Goal: Obtain resource: Obtain resource

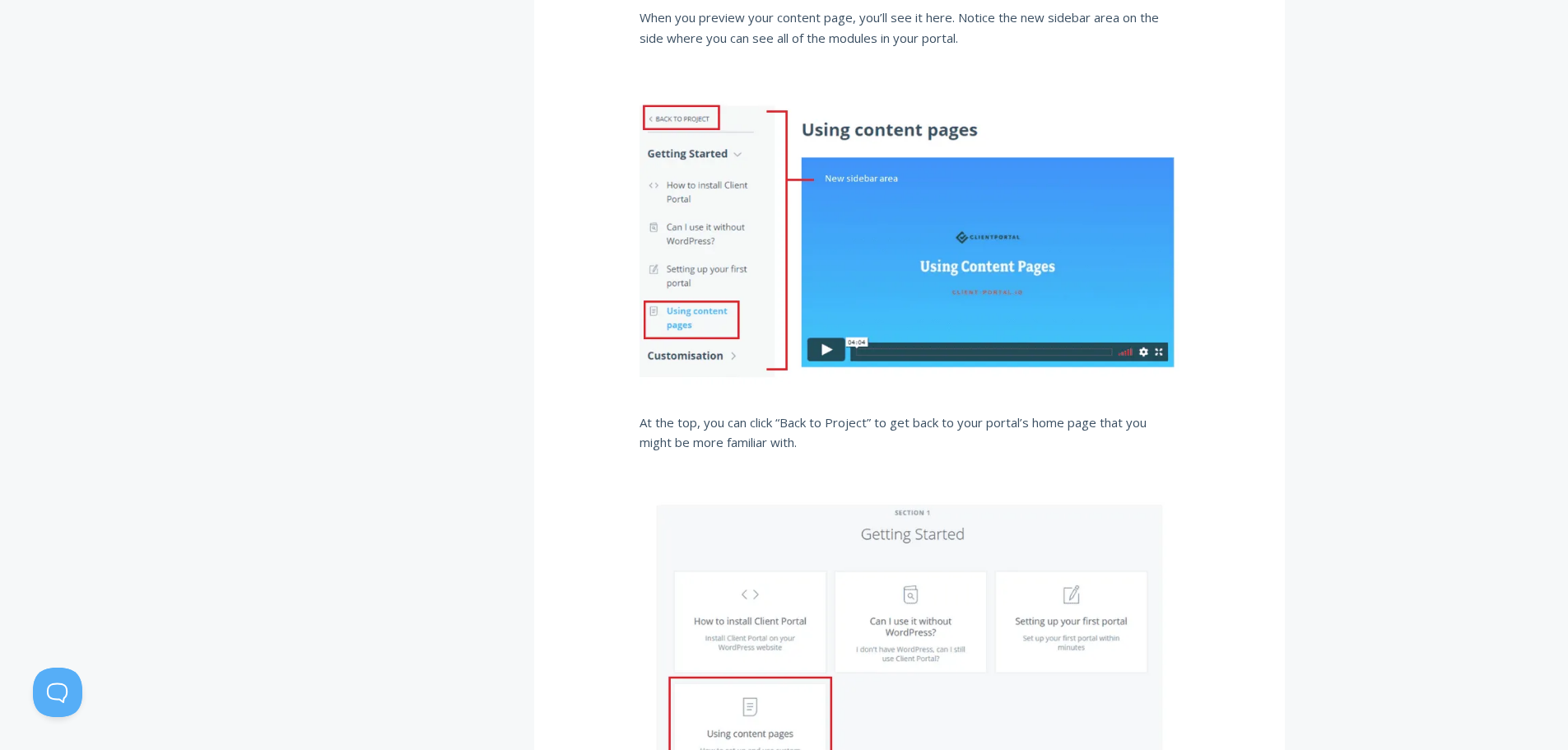
scroll to position [2716, 0]
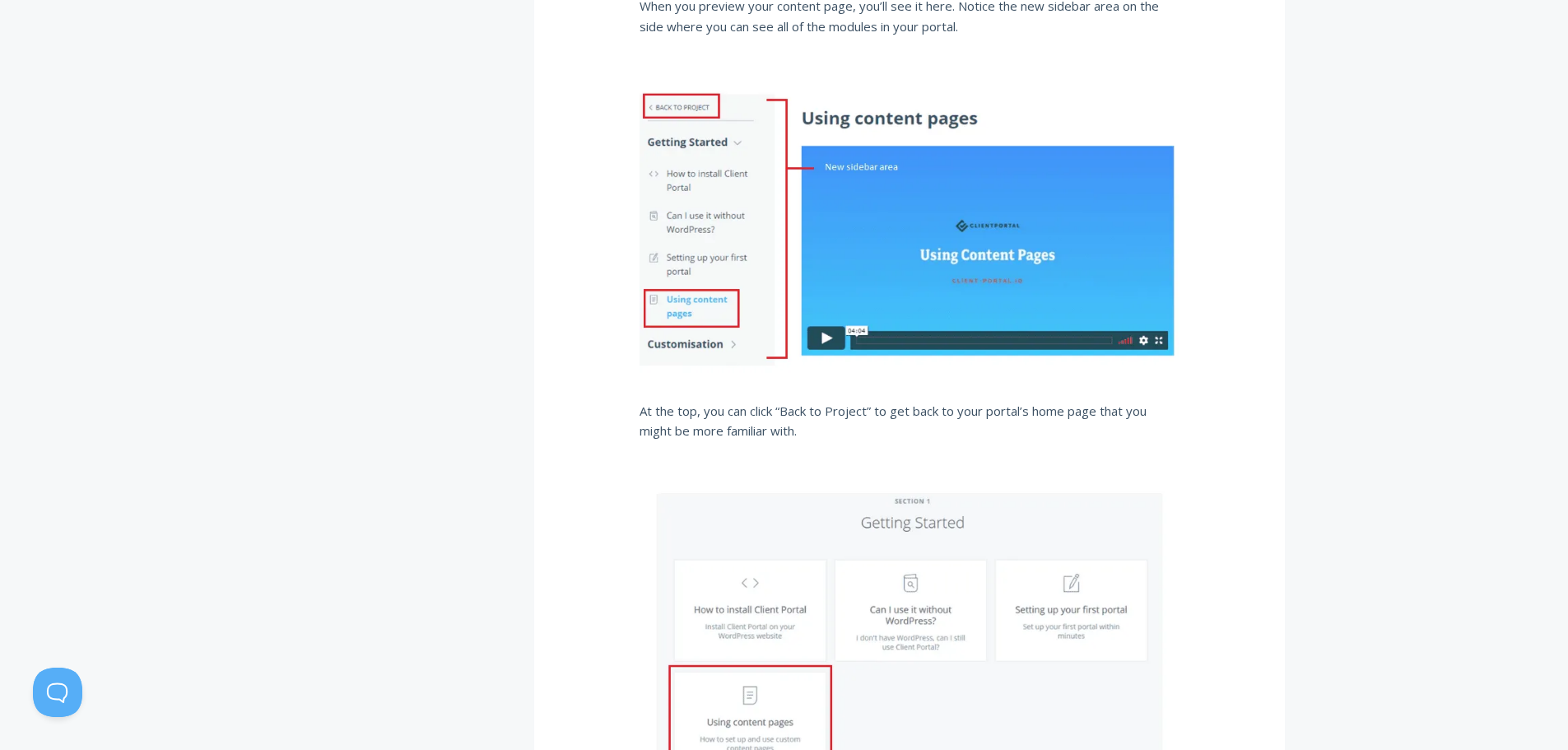
click at [1112, 419] on p "At the top, you can click “Back to Project” to get back to your portal’s home p…" at bounding box center [910, 422] width 540 height 41
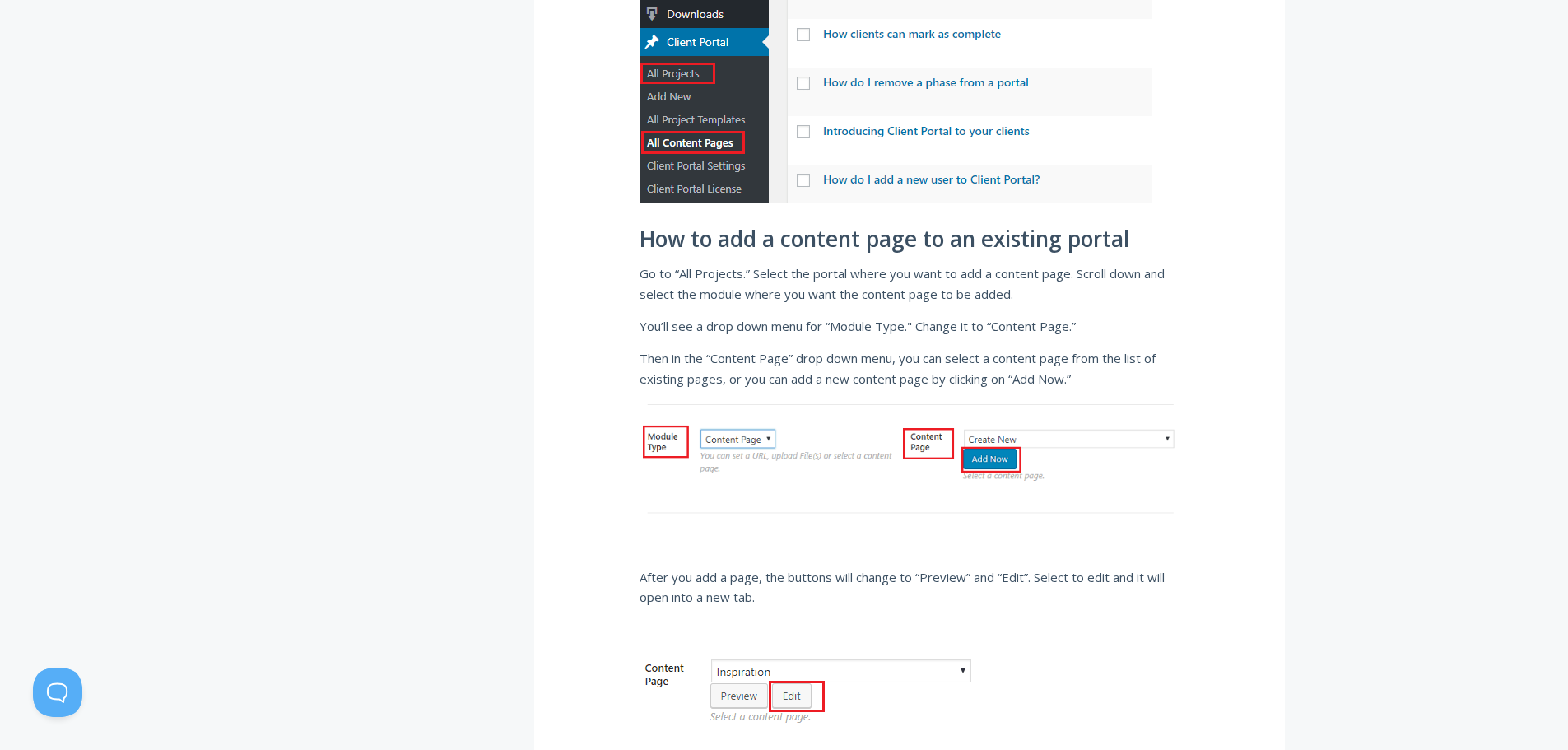
scroll to position [1152, 0]
click at [1392, 328] on div ".st0{fill:none;stroke:#000000;stroke-width:2;stroke-miterlimit:10;} Untitled-27…" at bounding box center [784, 759] width 1568 height 3377
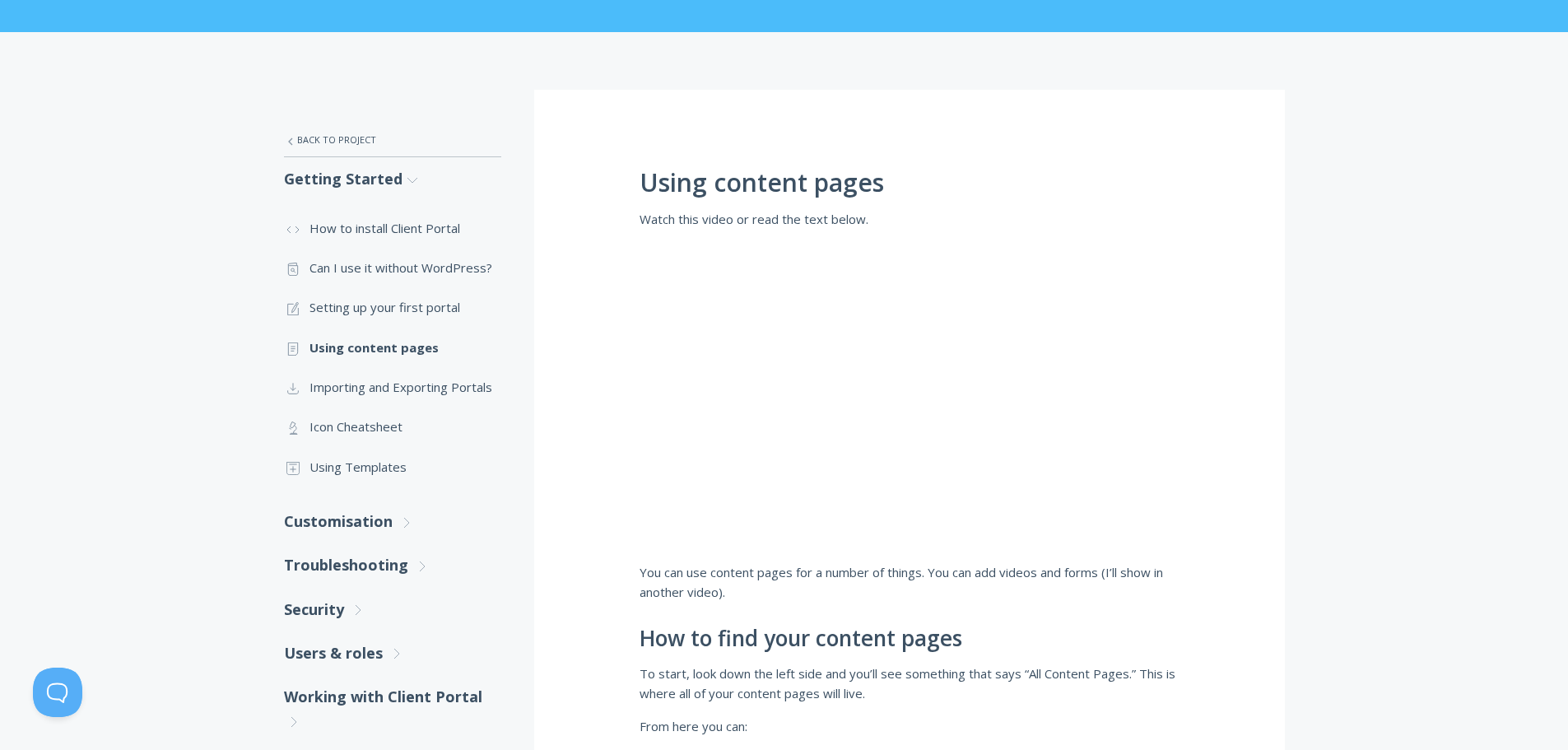
scroll to position [169, 0]
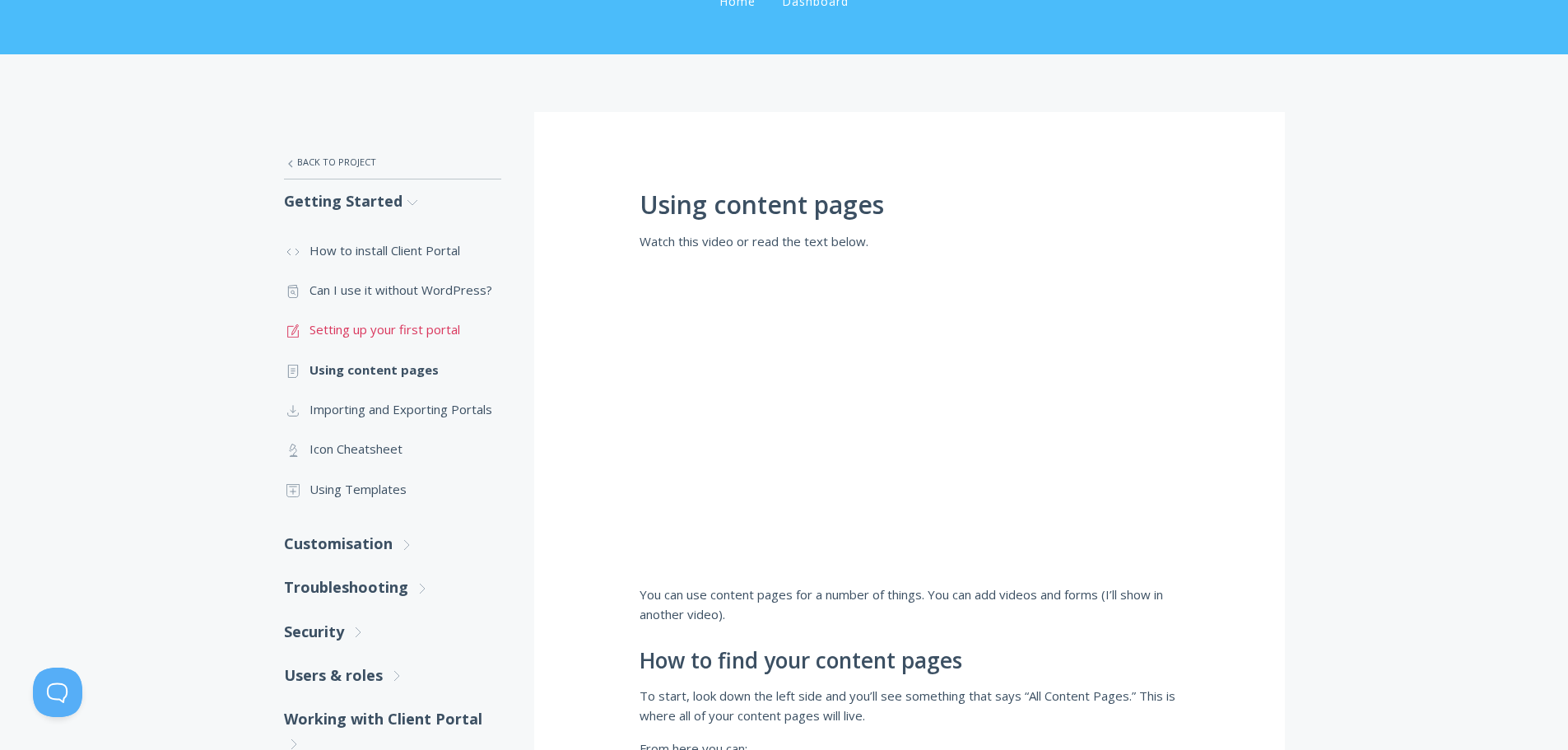
click at [443, 334] on link ".st0{fill:none;stroke:#000000;stroke-width:2;stroke-miterlimit:10;} 1. General …" at bounding box center [392, 329] width 218 height 40
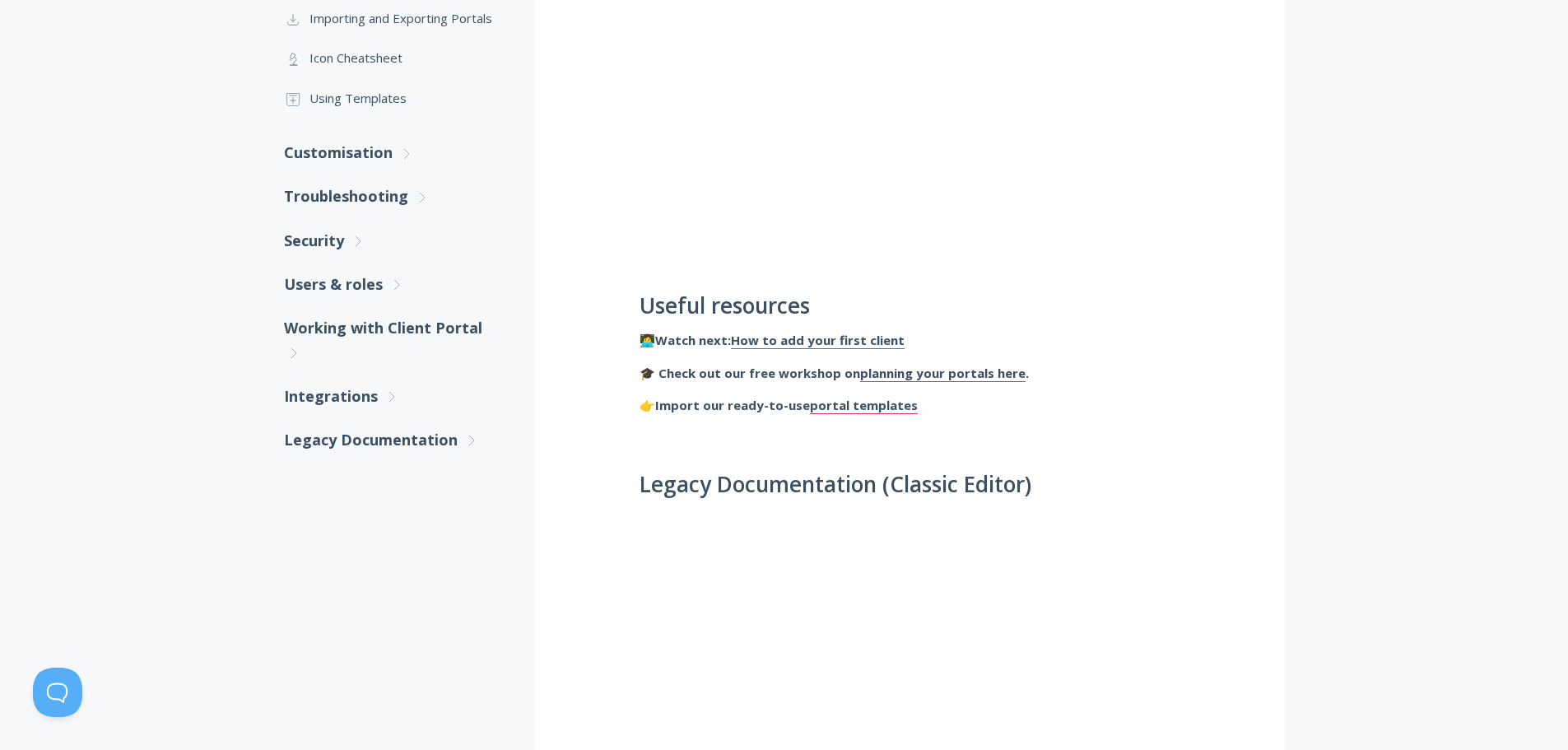
scroll to position [659, 0]
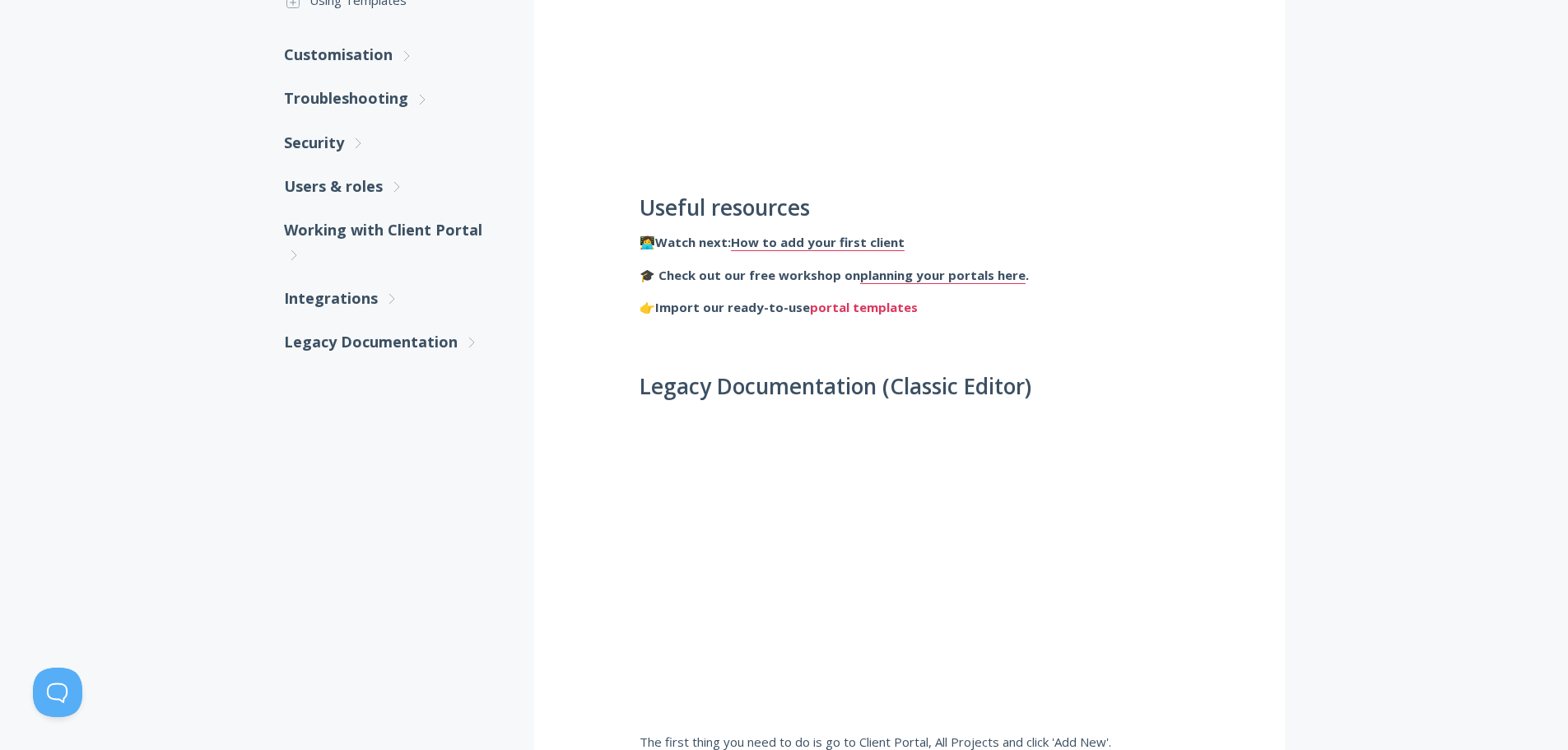
click at [849, 310] on link "portal templates" at bounding box center [864, 307] width 108 height 17
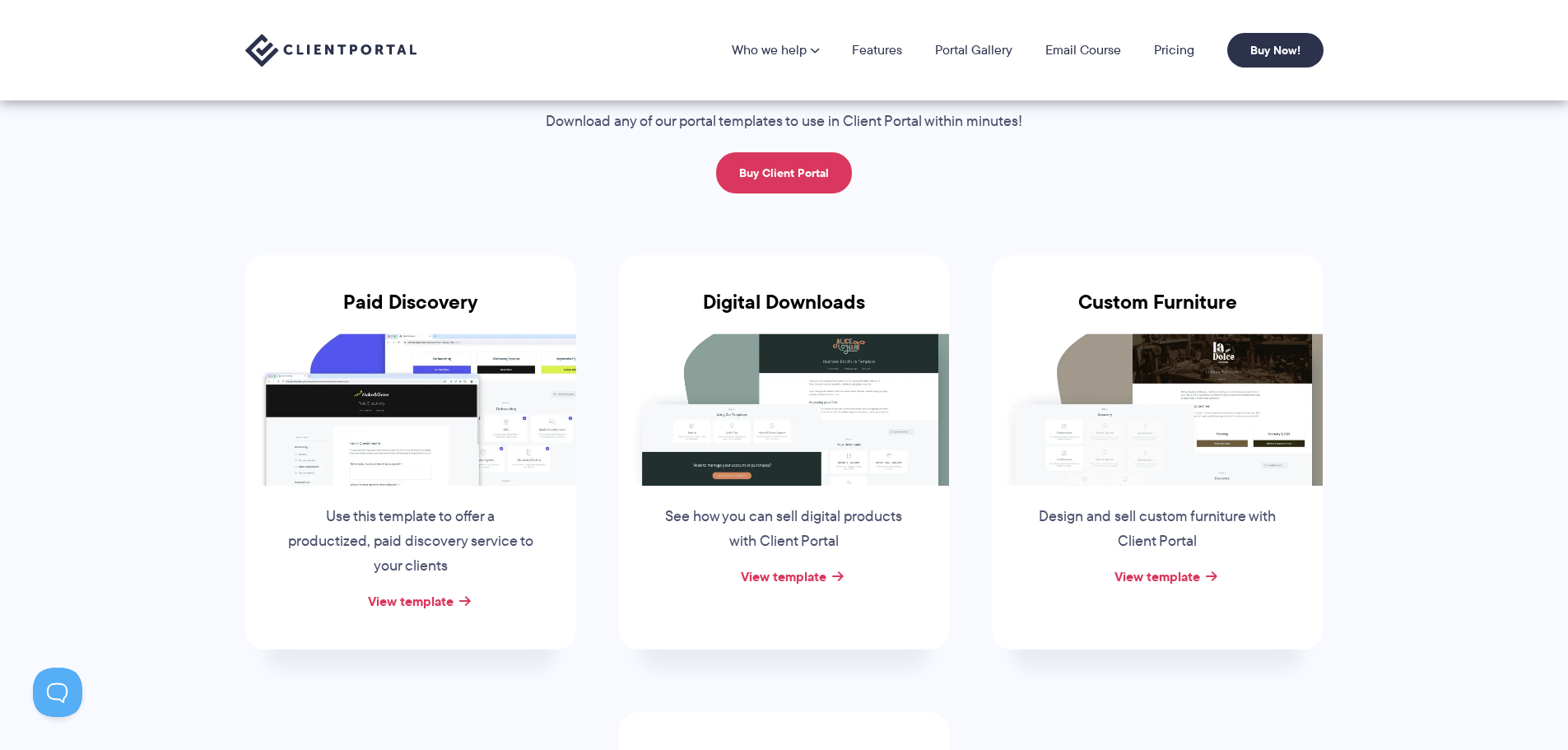
scroll to position [82, 0]
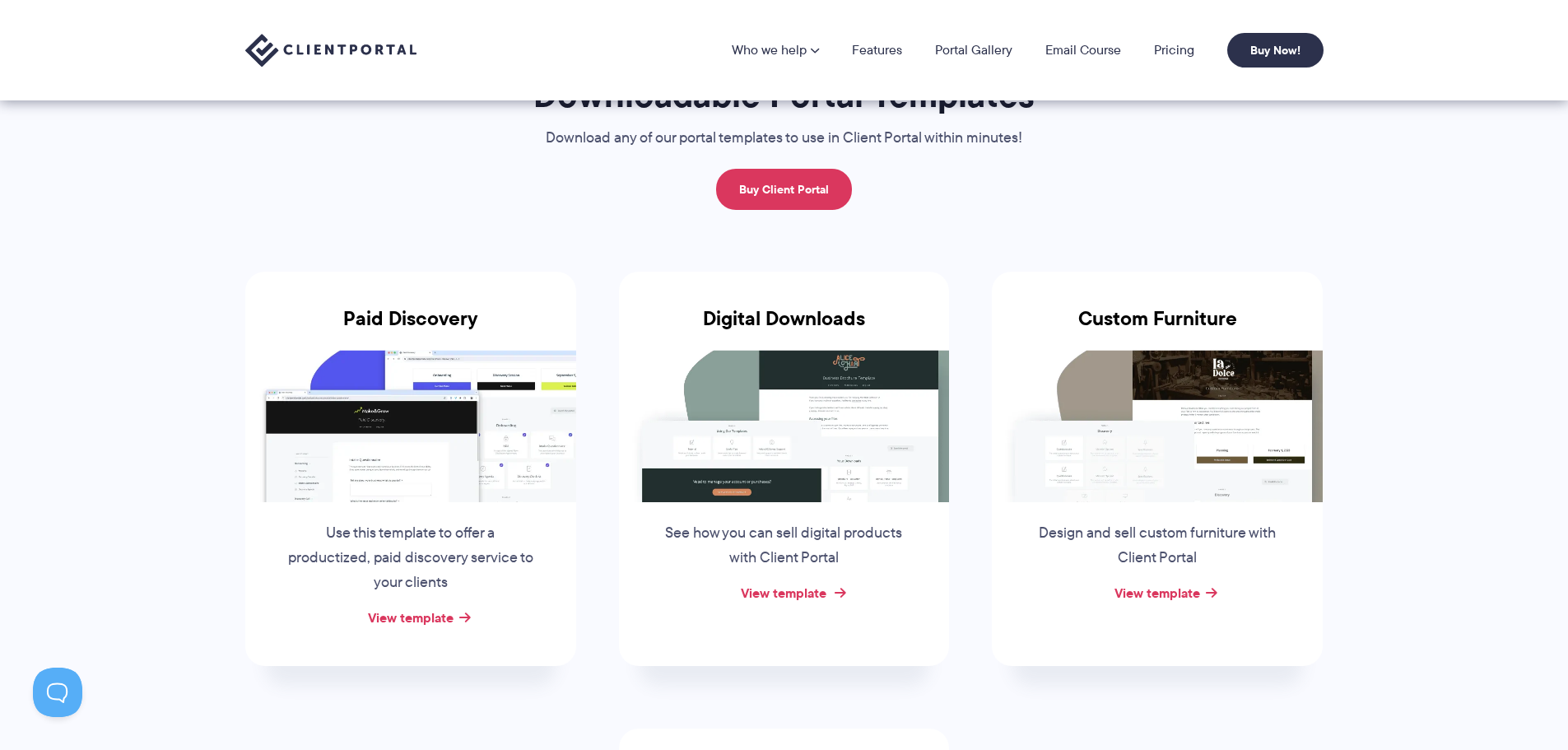
click at [806, 593] on link "View template" at bounding box center [783, 592] width 86 height 19
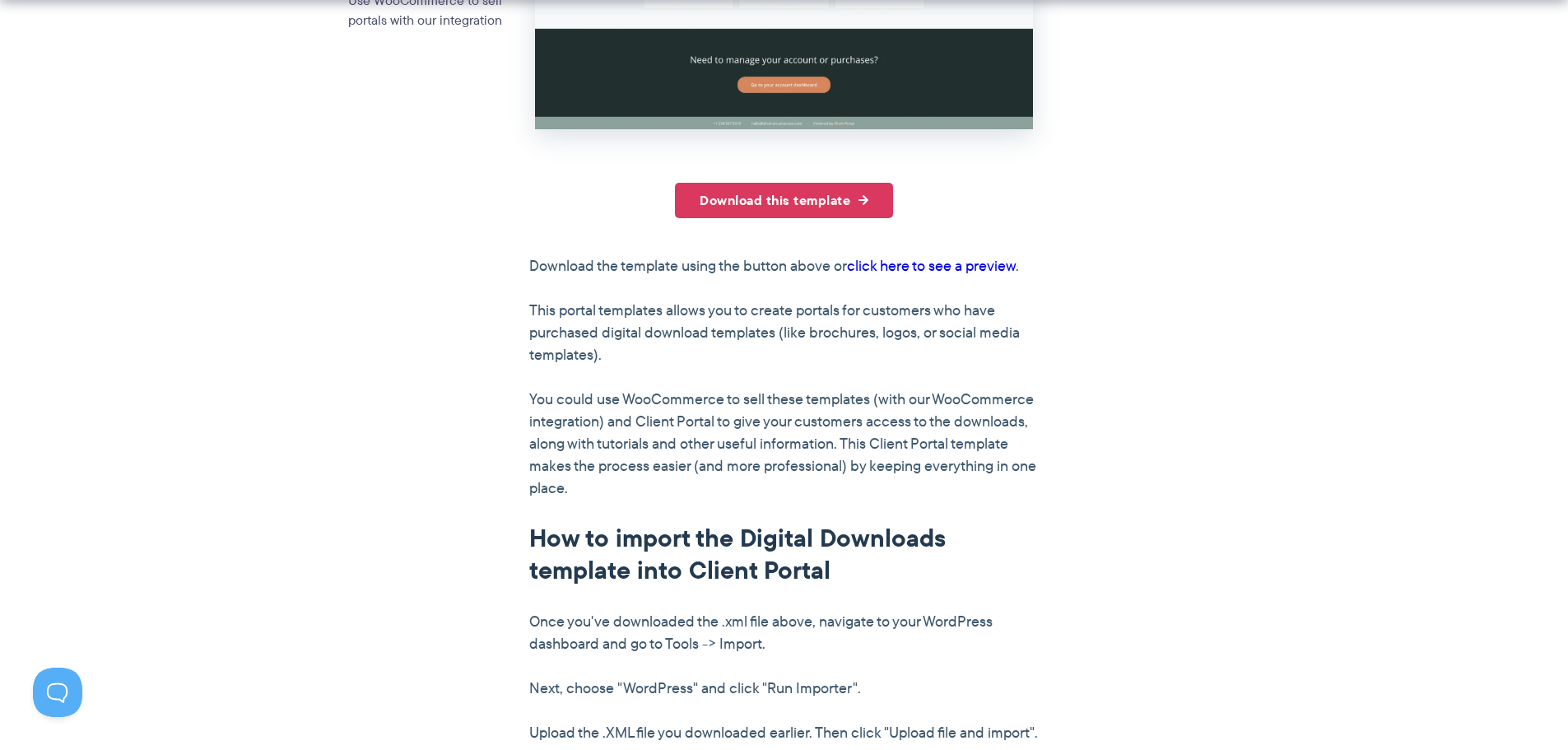
scroll to position [741, 0]
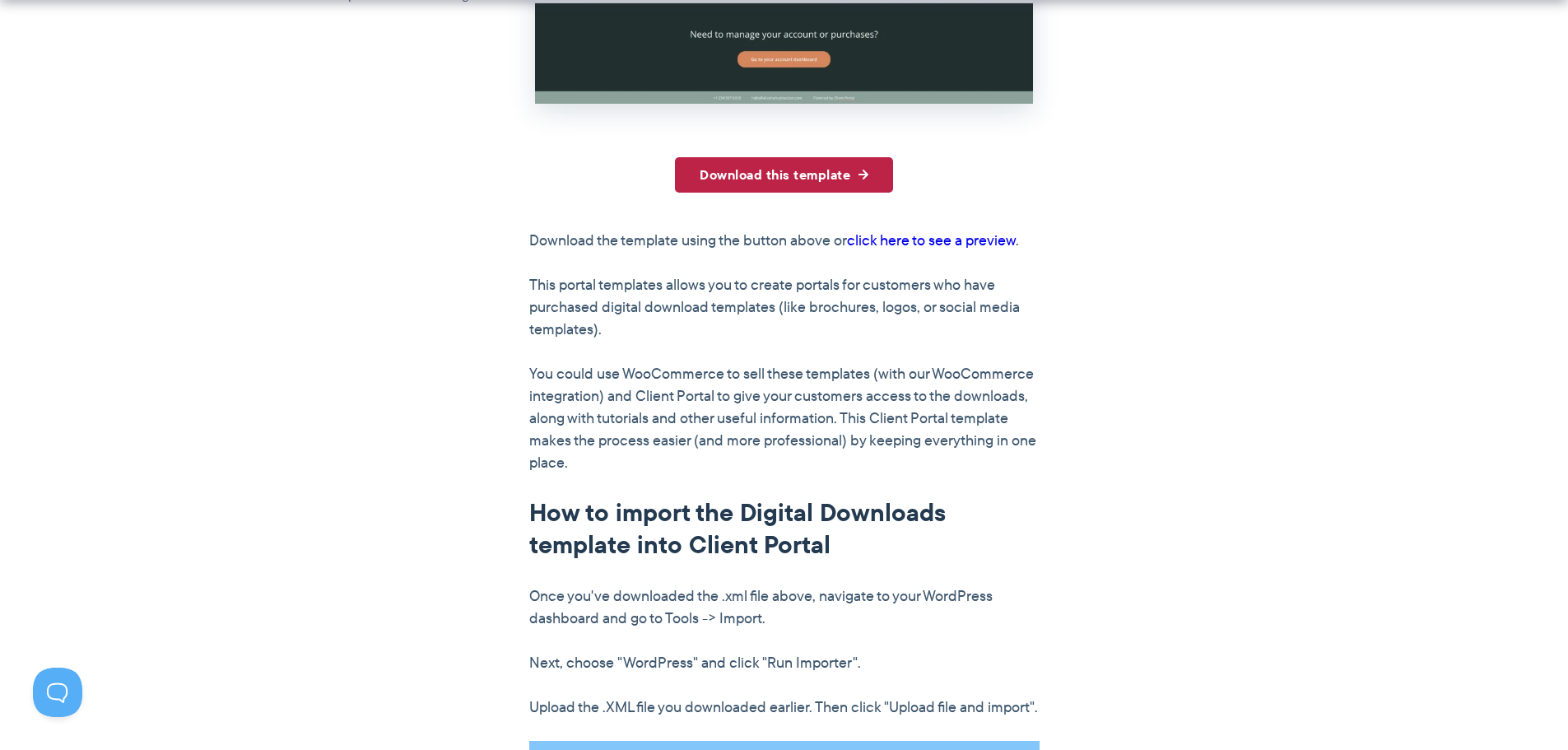
click at [787, 184] on link "Download this template" at bounding box center [784, 175] width 218 height 36
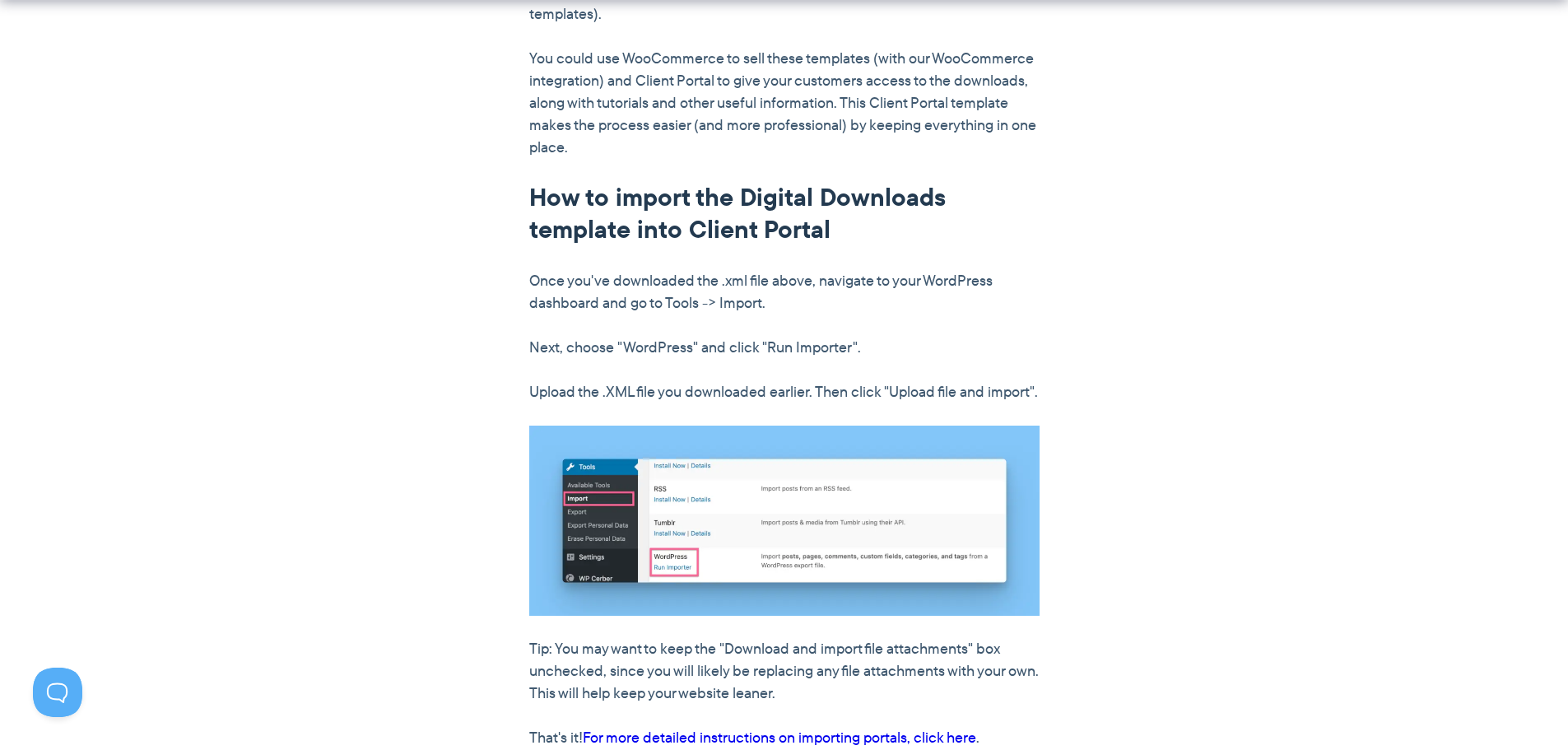
scroll to position [1070, 0]
